Goal: Task Accomplishment & Management: Use online tool/utility

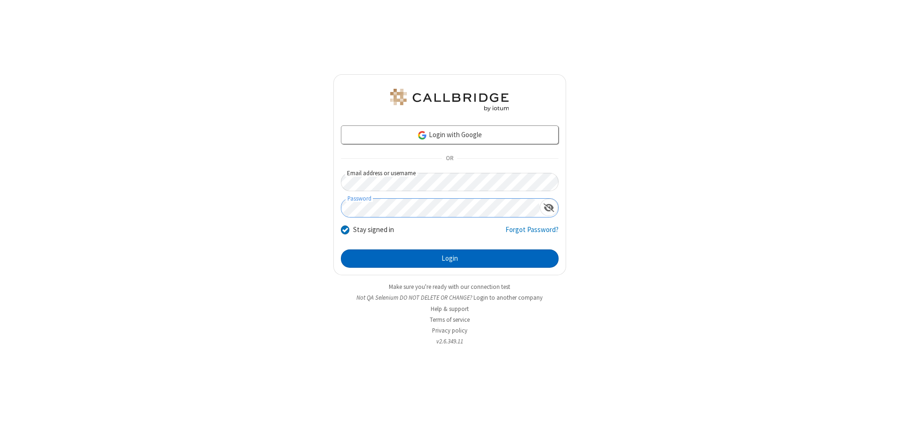
click at [449, 259] on button "Login" at bounding box center [450, 259] width 218 height 19
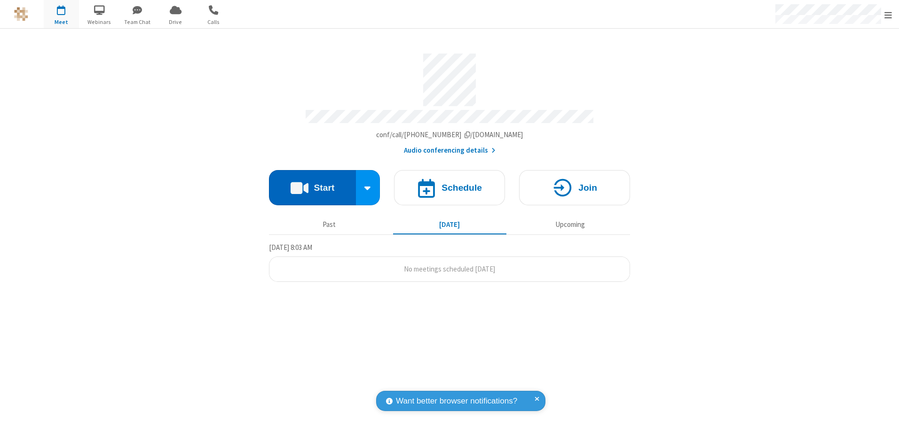
click at [312, 184] on button "Start" at bounding box center [312, 187] width 87 height 35
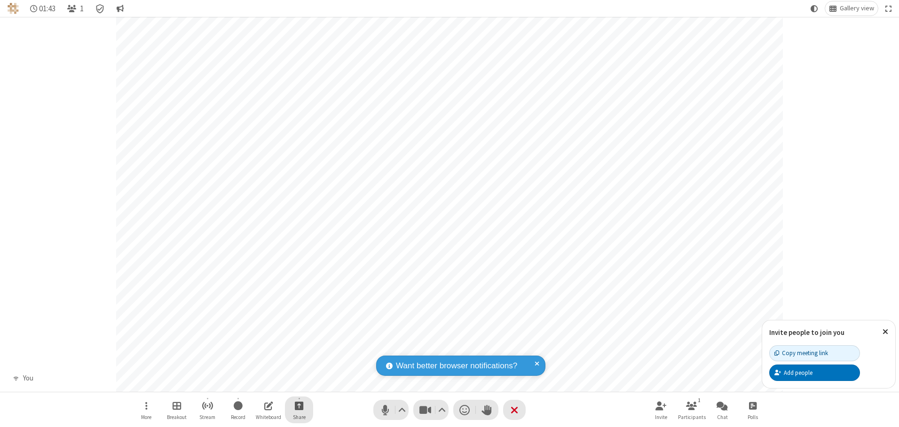
click at [299, 406] on span "Start sharing" at bounding box center [299, 406] width 9 height 12
click at [298, 348] on span "Share additional camera" at bounding box center [305, 350] width 70 height 8
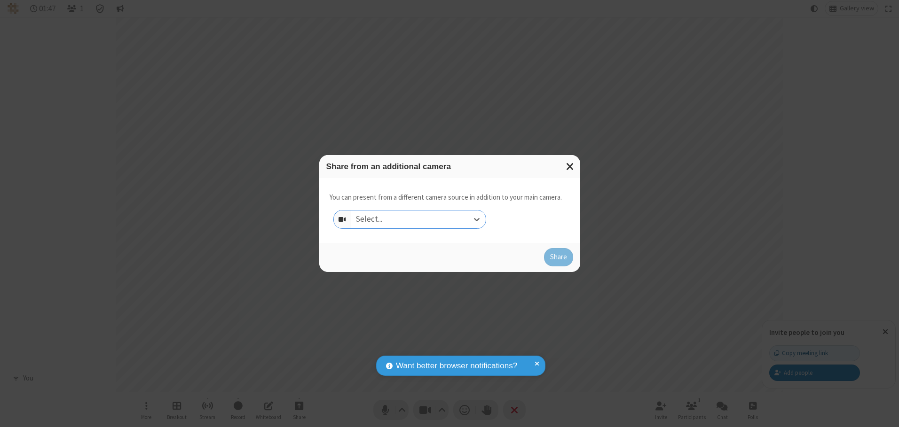
click at [418, 219] on div "Select..." at bounding box center [418, 220] width 135 height 18
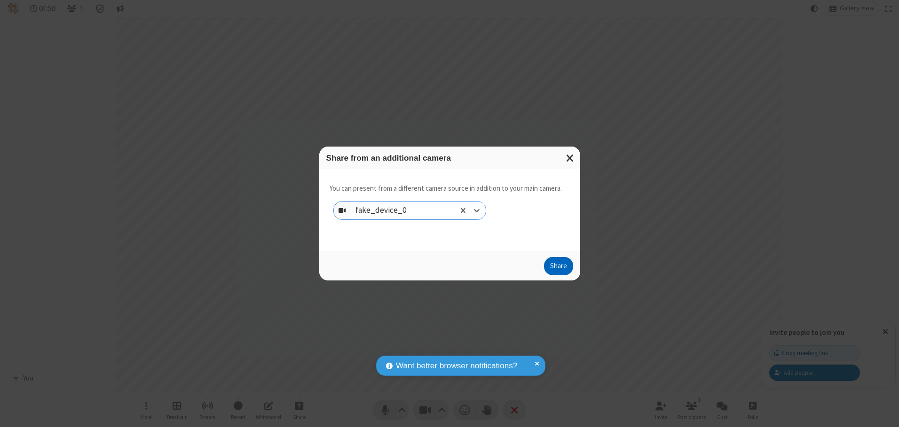
click at [558, 268] on button "Share" at bounding box center [558, 266] width 29 height 19
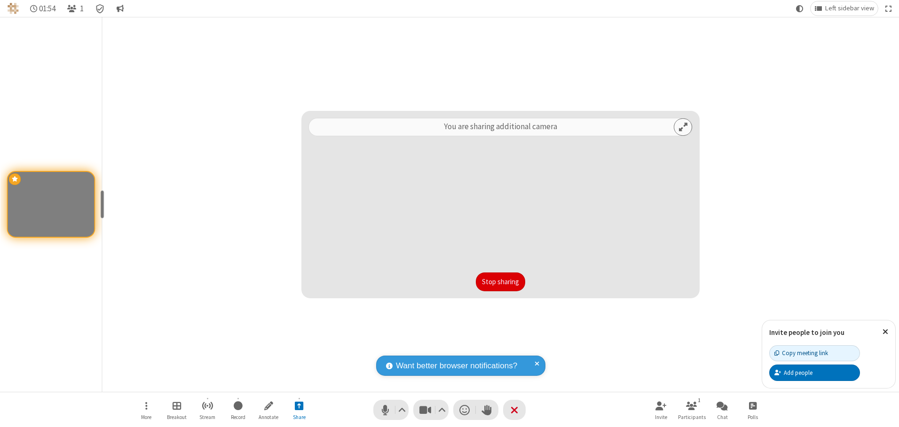
click at [500, 282] on button "Stop sharing" at bounding box center [500, 282] width 49 height 19
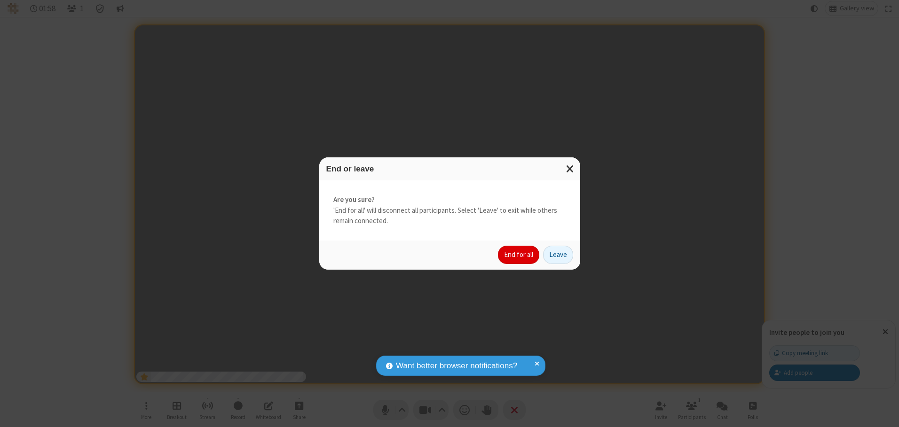
click at [519, 255] on button "End for all" at bounding box center [518, 255] width 41 height 19
